Goal: Information Seeking & Learning: Learn about a topic

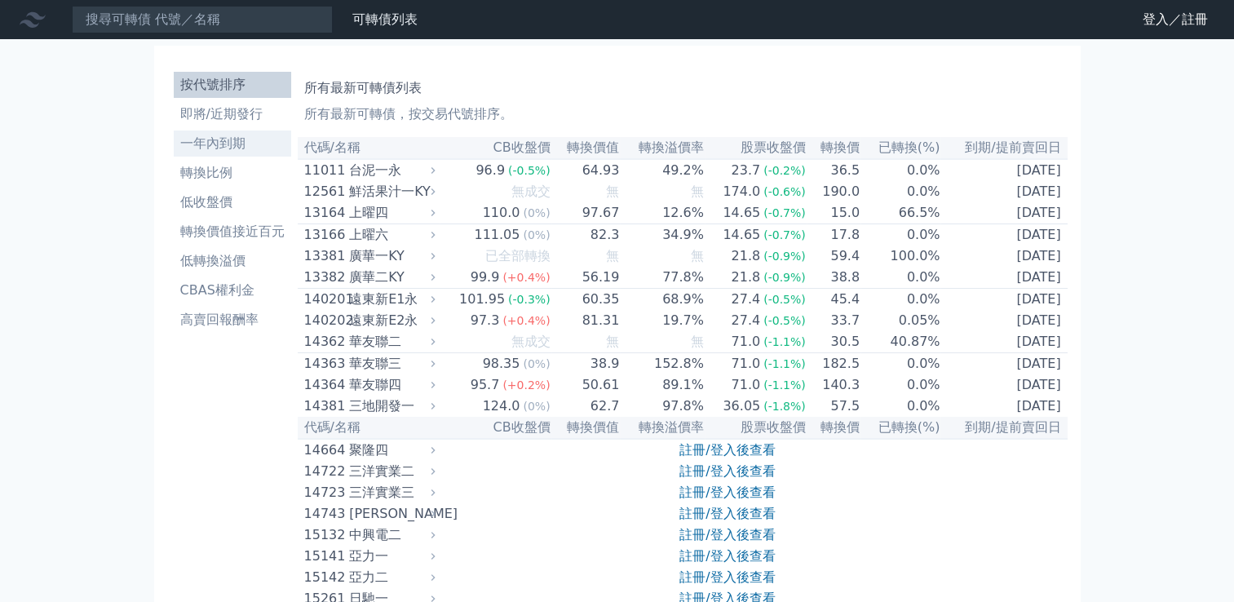
click at [235, 138] on li "一年內到期" at bounding box center [232, 144] width 117 height 20
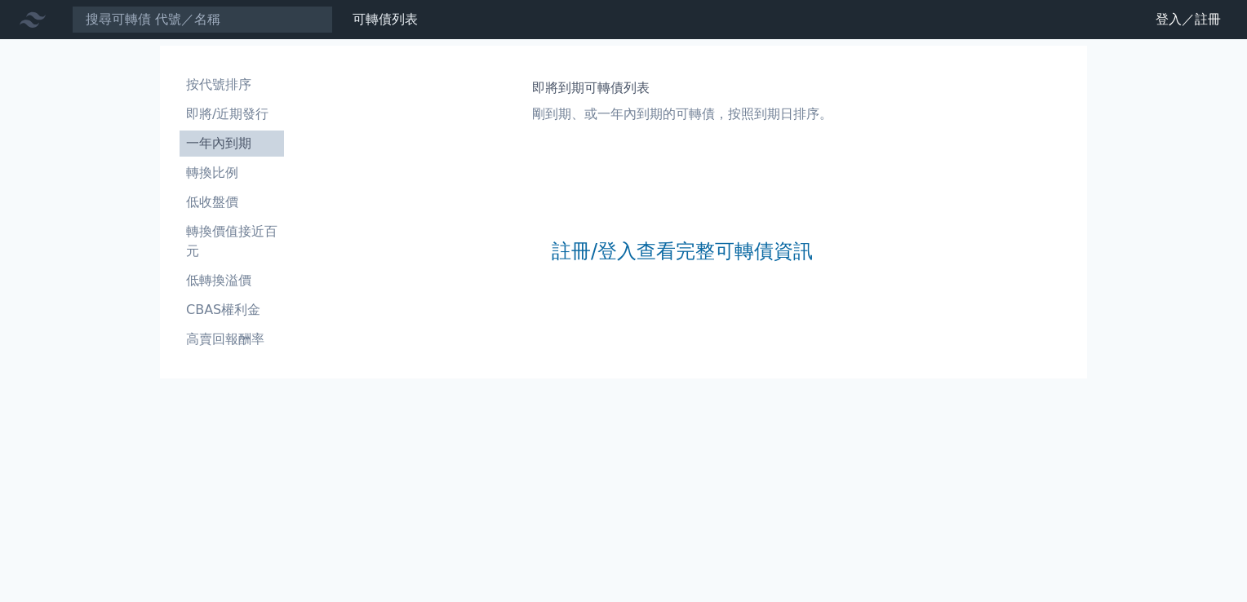
click at [696, 237] on div "註冊/登入查看完整可轉債資訊" at bounding box center [682, 251] width 261 height 215
click at [688, 259] on link "註冊/登入查看完整可轉債資訊" at bounding box center [682, 251] width 261 height 26
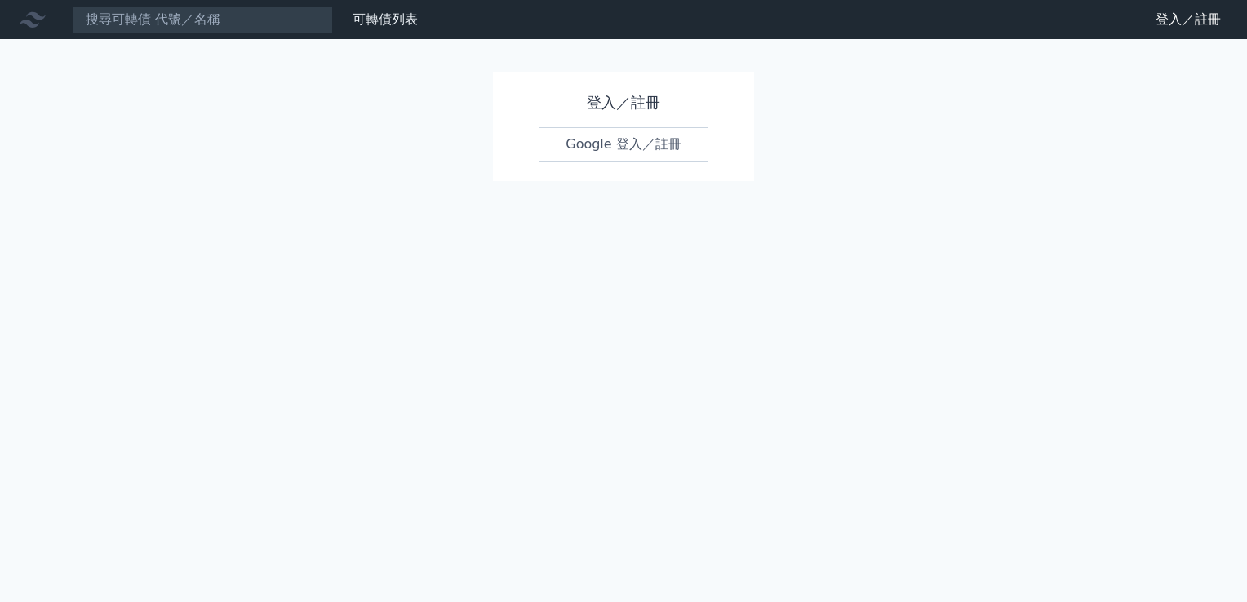
click at [653, 148] on link "Google 登入／註冊" at bounding box center [623, 144] width 170 height 34
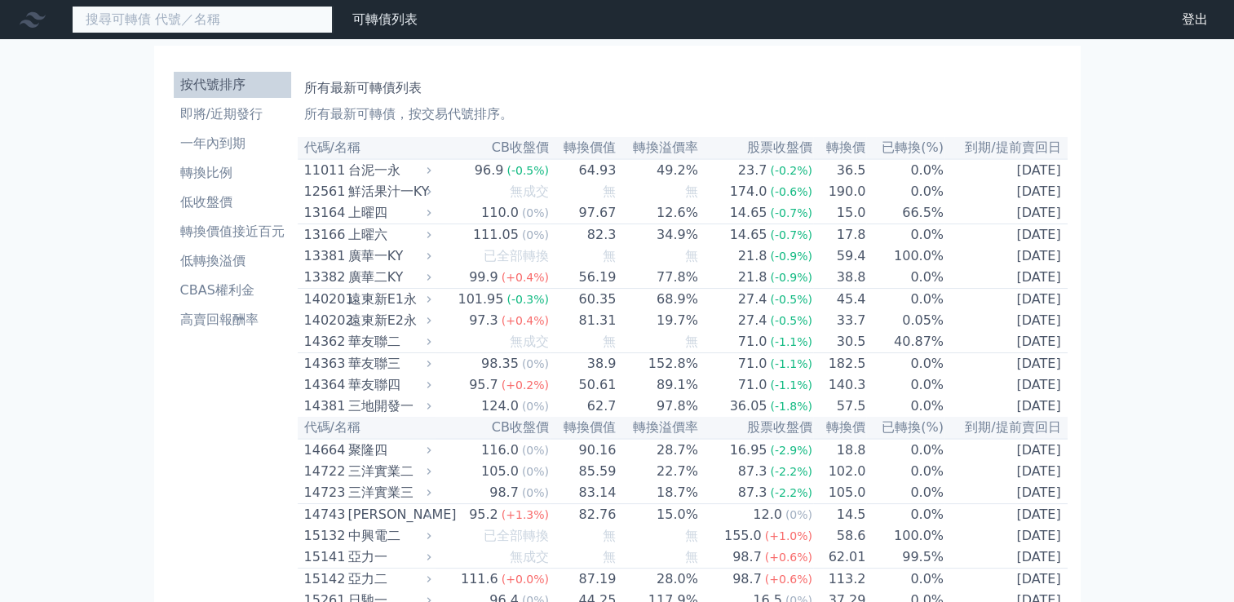
click at [268, 29] on input at bounding box center [202, 20] width 261 height 28
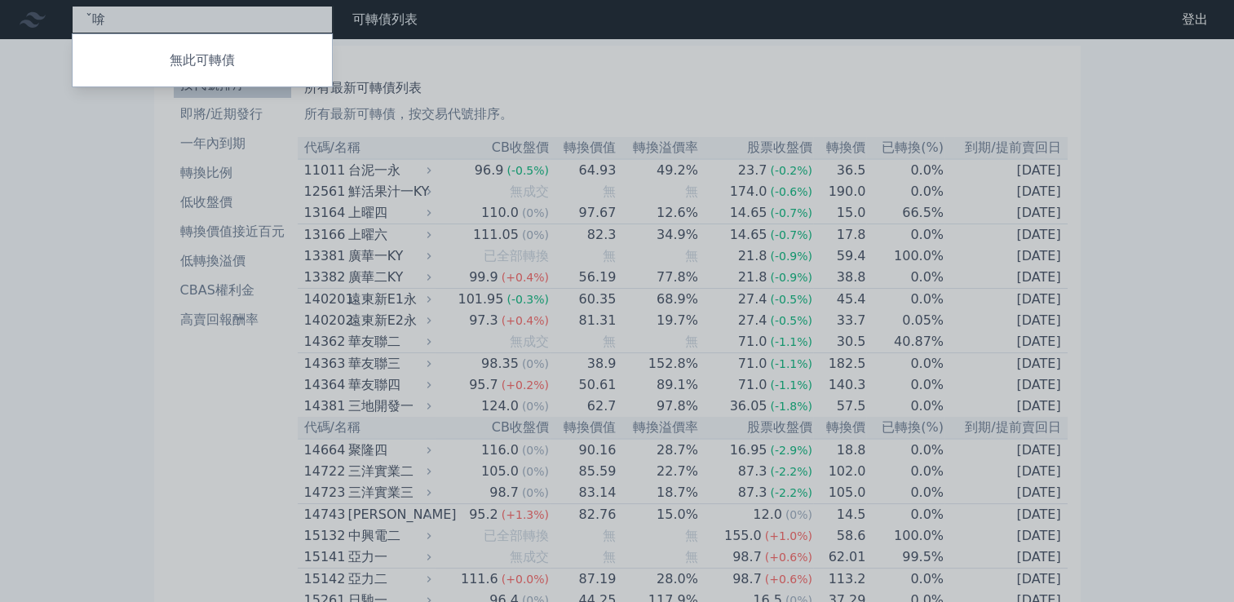
type input "ˇ"
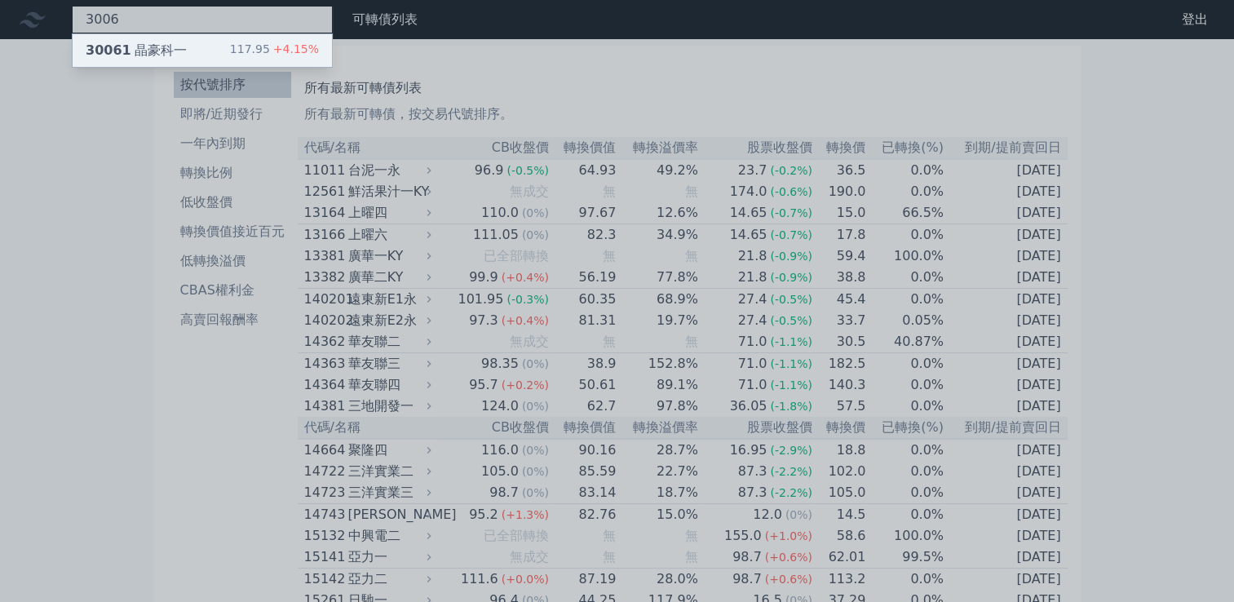
type input "3006"
click at [243, 42] on div "117.95 +4.15%" at bounding box center [274, 51] width 89 height 20
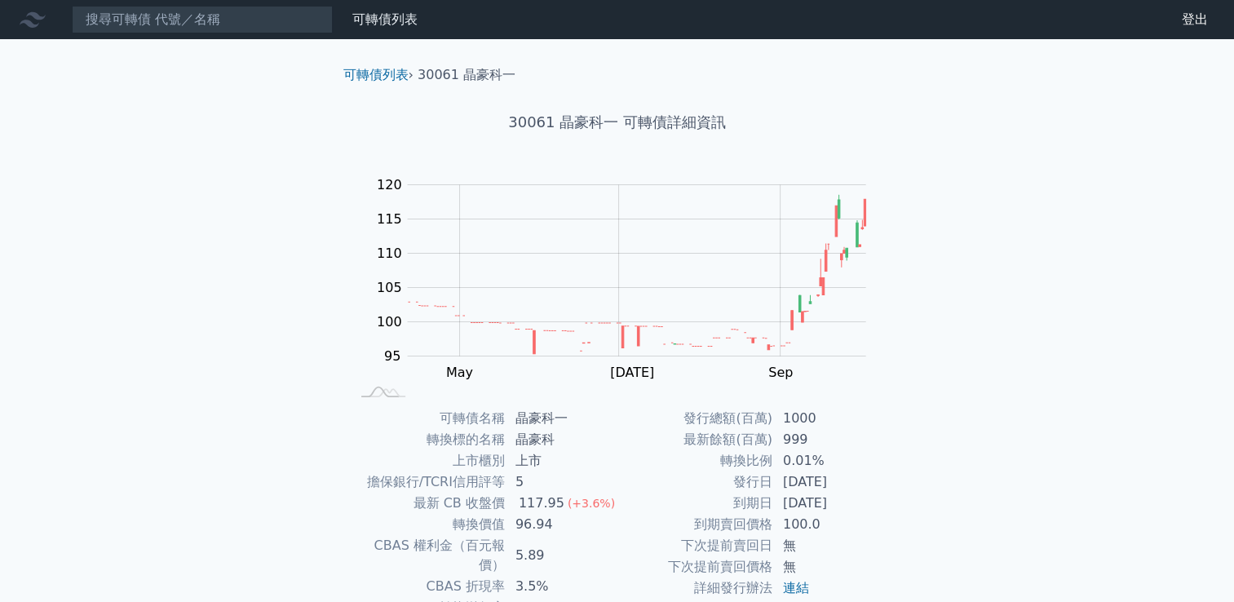
click at [373, 159] on div "30061 晶豪科一 可轉債詳細資訊" at bounding box center [617, 122] width 574 height 75
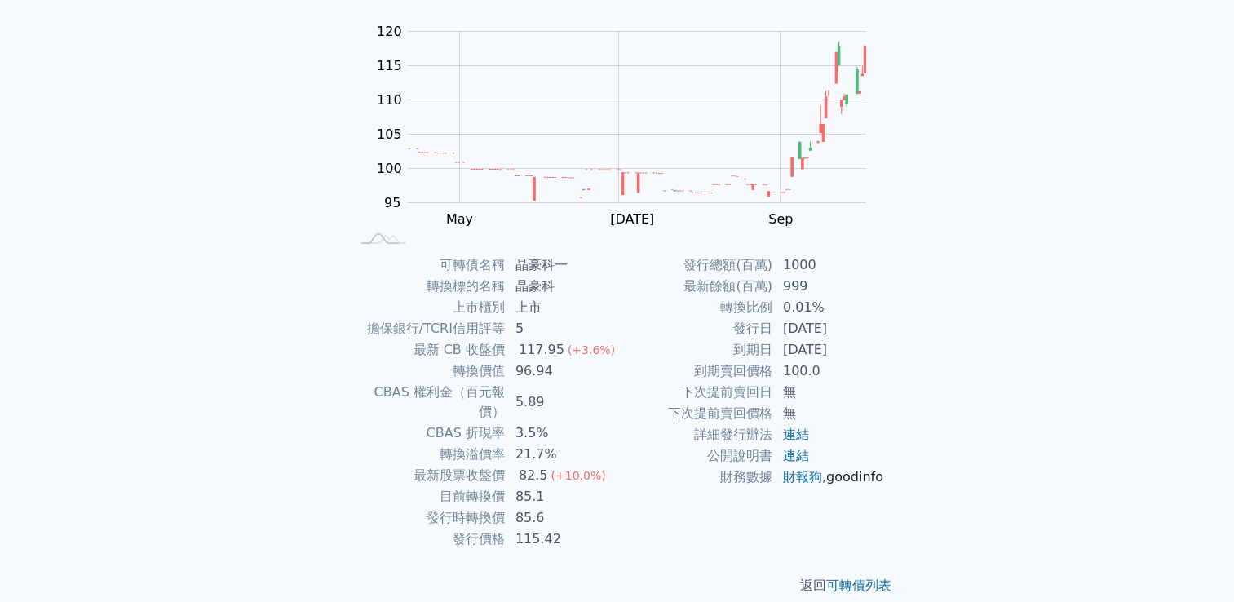
click at [832, 485] on link "goodinfo" at bounding box center [854, 477] width 57 height 16
click at [826, 485] on link "goodinfo" at bounding box center [854, 477] width 57 height 16
